Goal: Navigation & Orientation: Find specific page/section

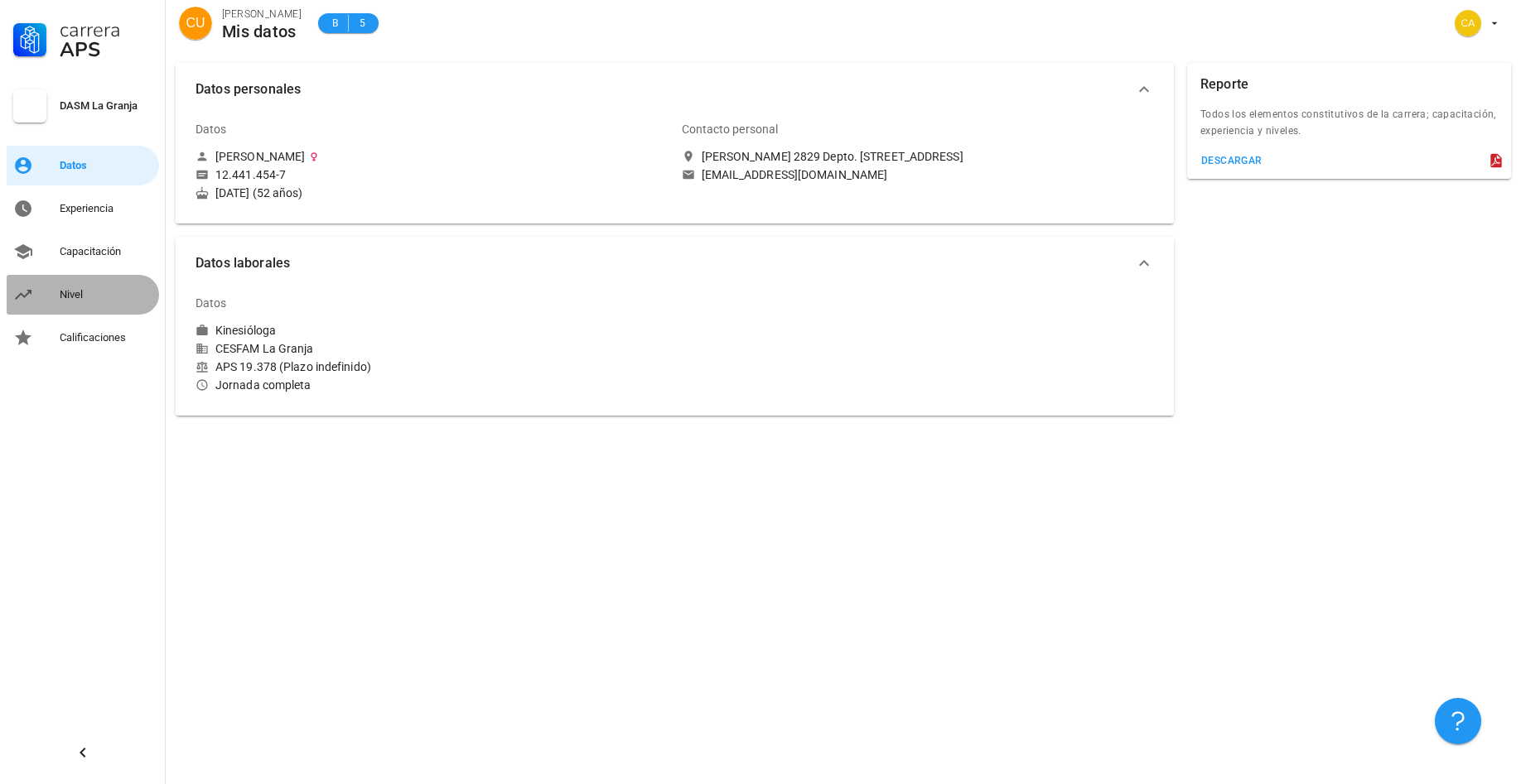
click at [69, 297] on div "Nivel" at bounding box center [106, 295] width 93 height 13
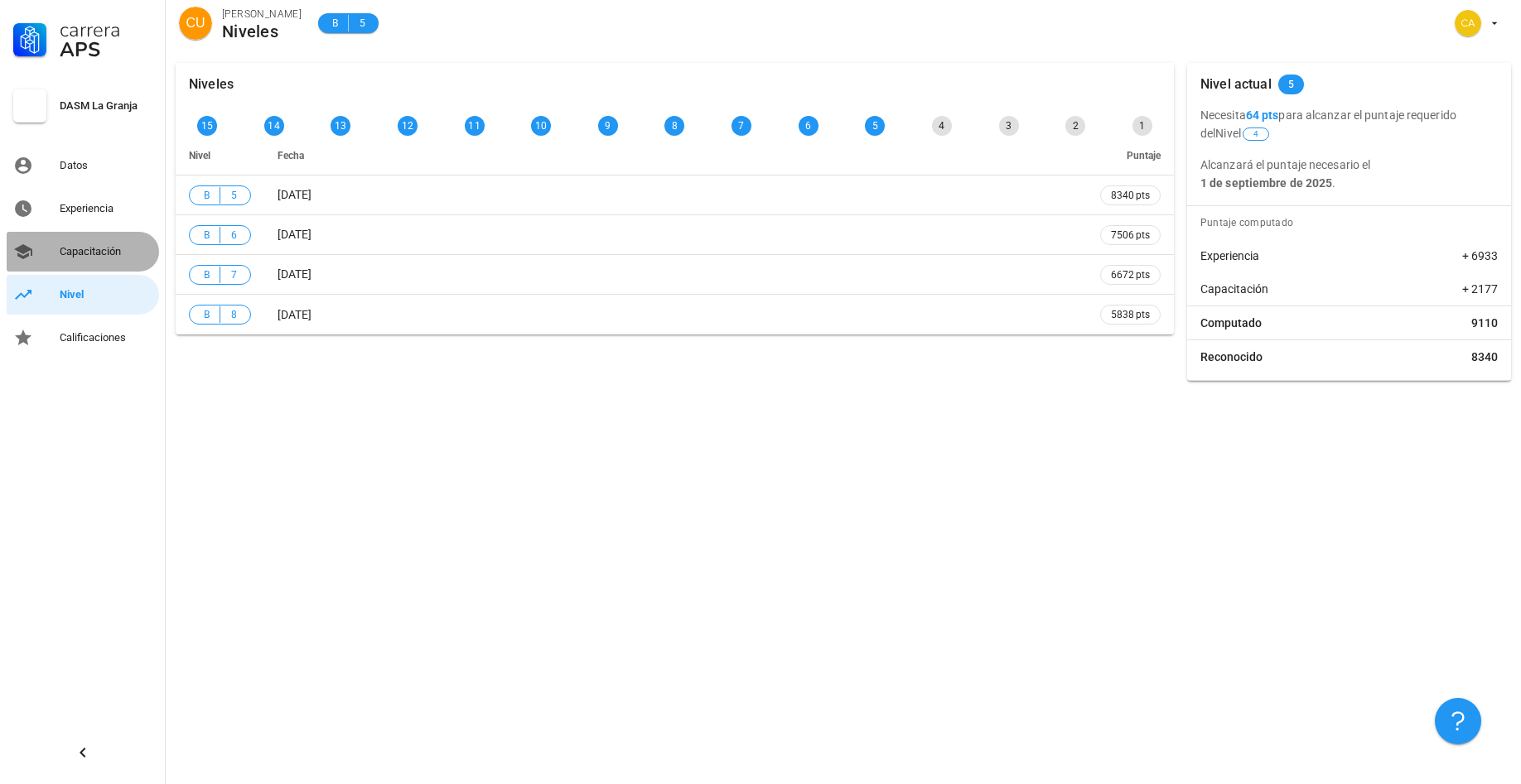
click at [100, 252] on div "Capacitación" at bounding box center [106, 252] width 93 height 13
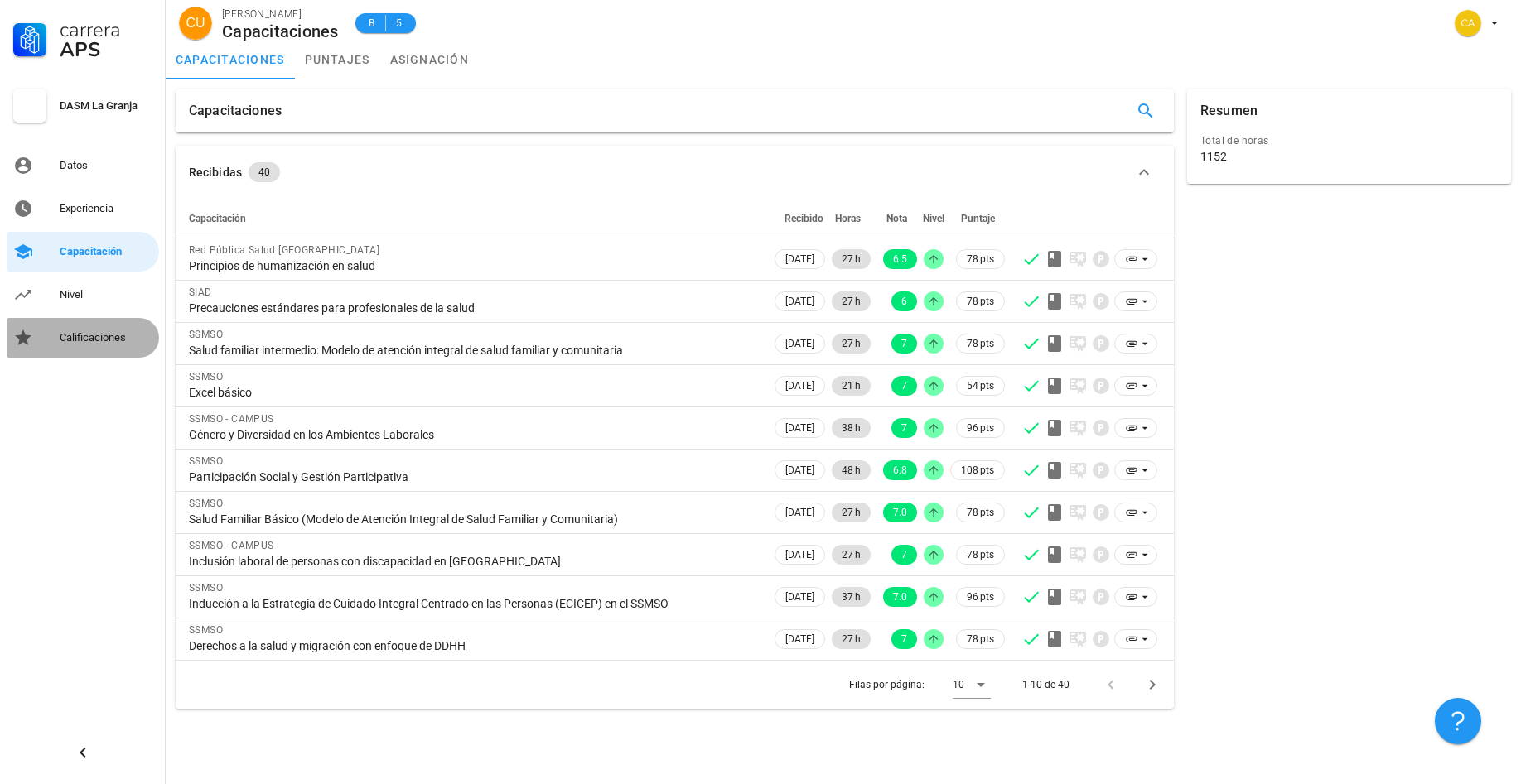
click at [68, 336] on div "Calificaciones" at bounding box center [106, 338] width 93 height 13
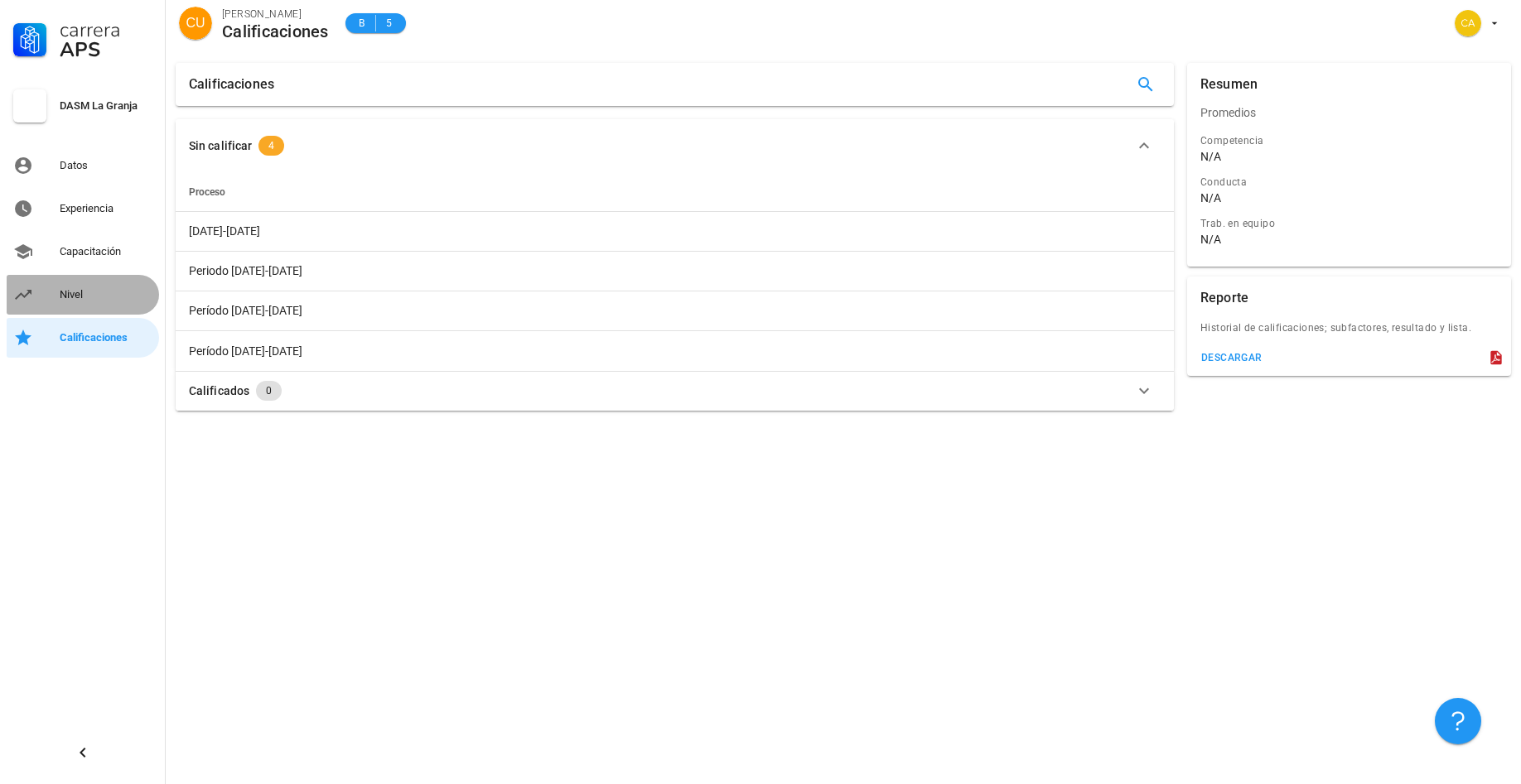
click at [76, 297] on div "Nivel" at bounding box center [106, 295] width 93 height 13
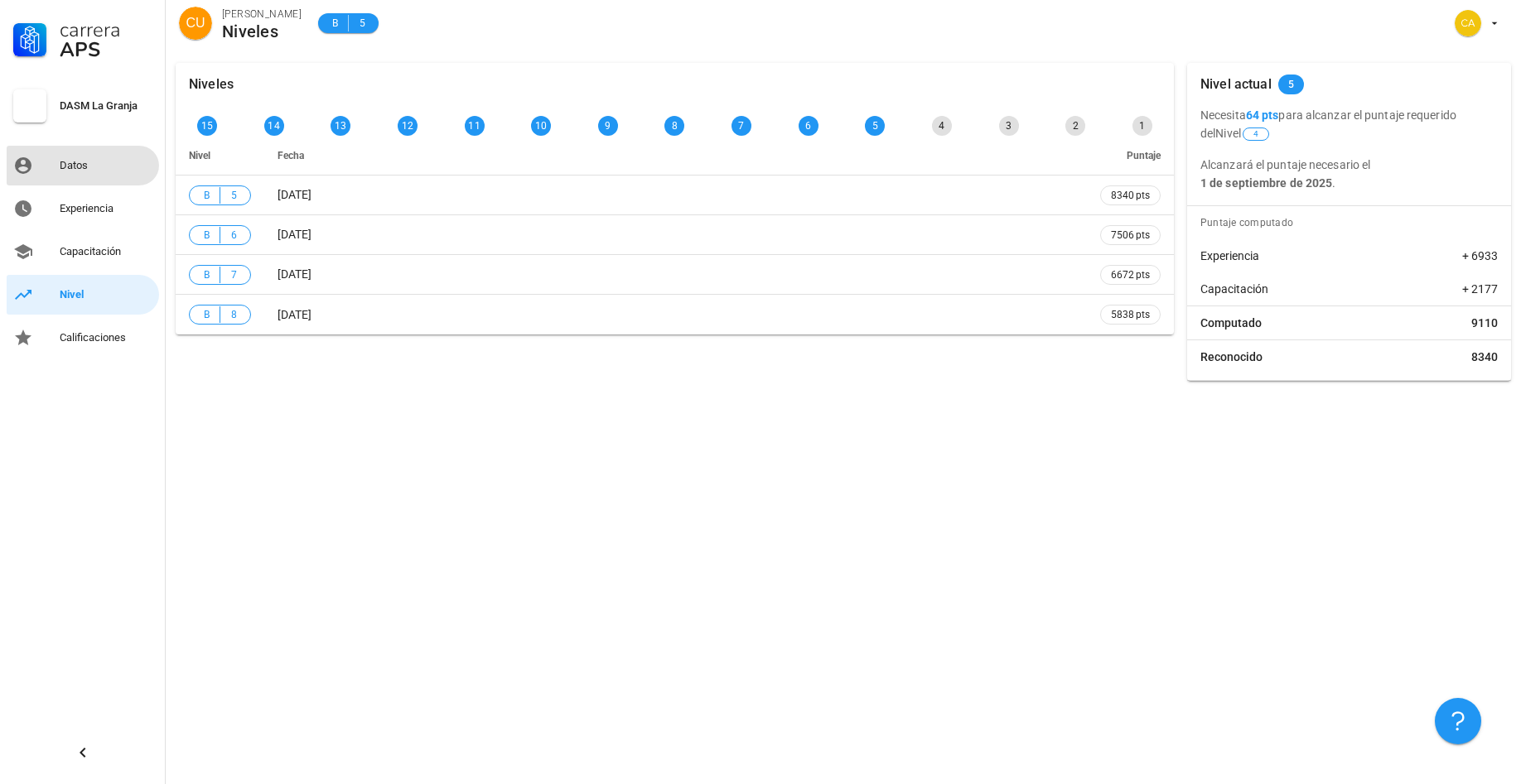
click at [81, 163] on div "Datos" at bounding box center [106, 165] width 93 height 13
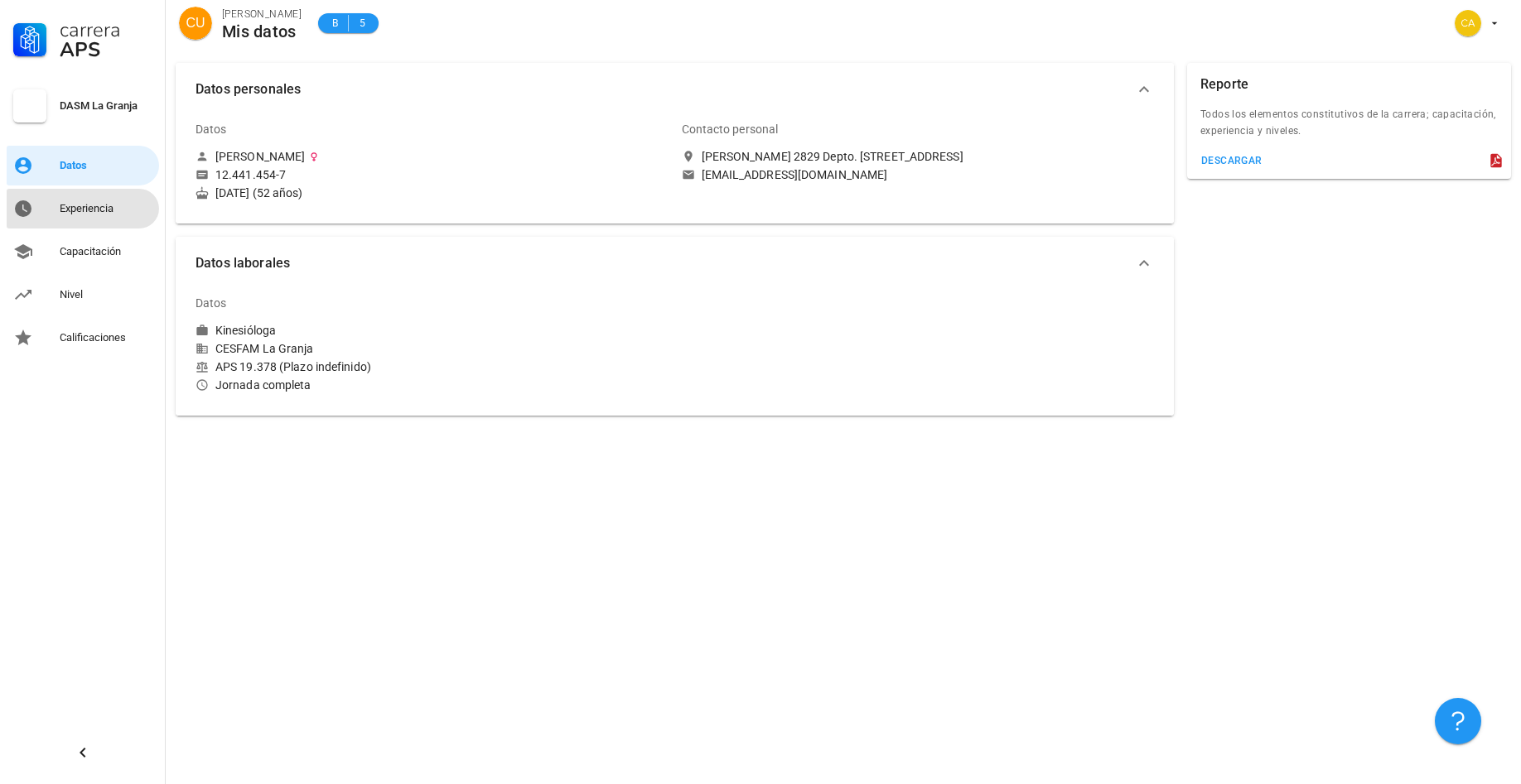
click at [101, 210] on div "Experiencia" at bounding box center [106, 209] width 93 height 13
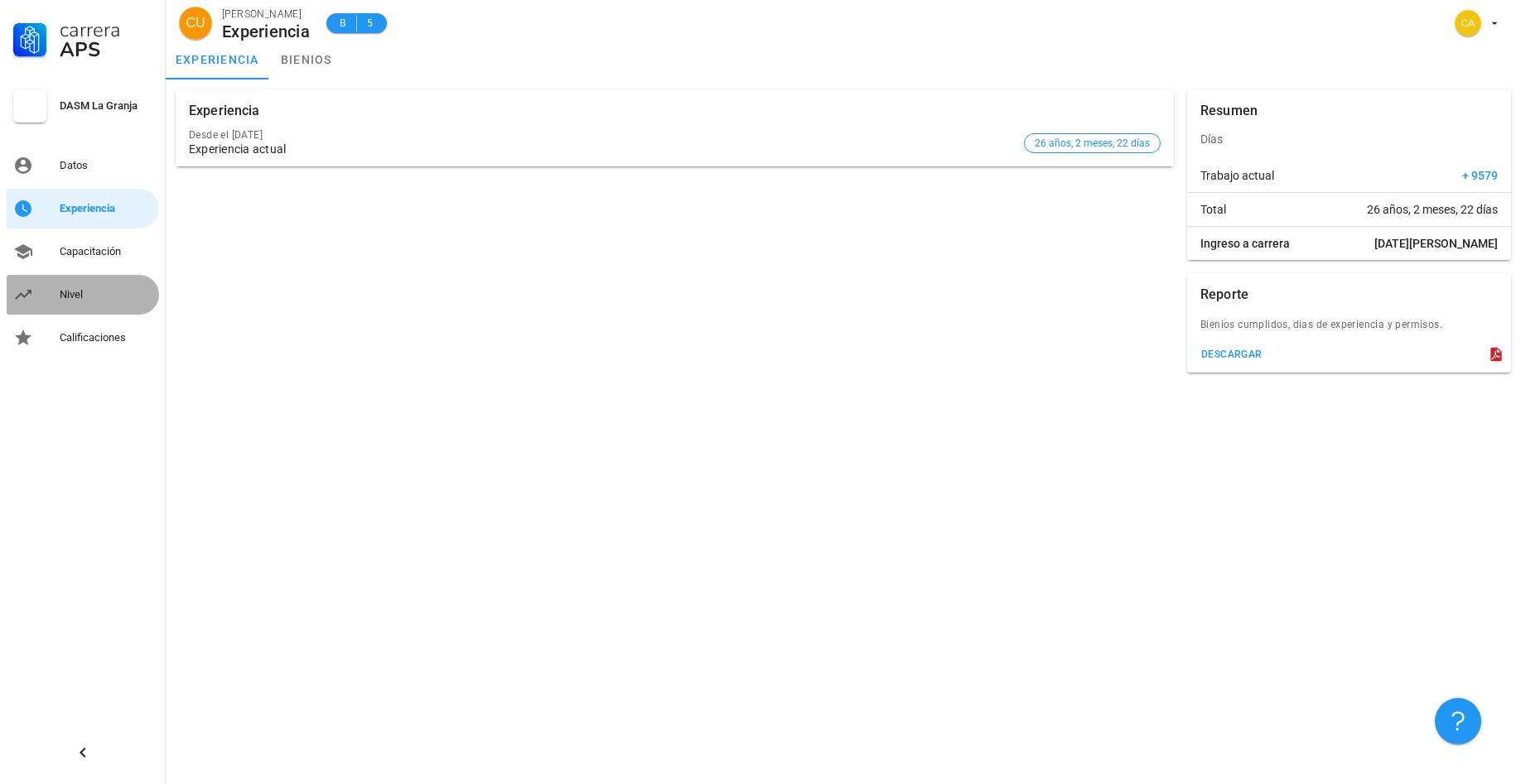
click at [67, 296] on div "Nivel" at bounding box center [106, 295] width 93 height 13
